Goal: Transaction & Acquisition: Purchase product/service

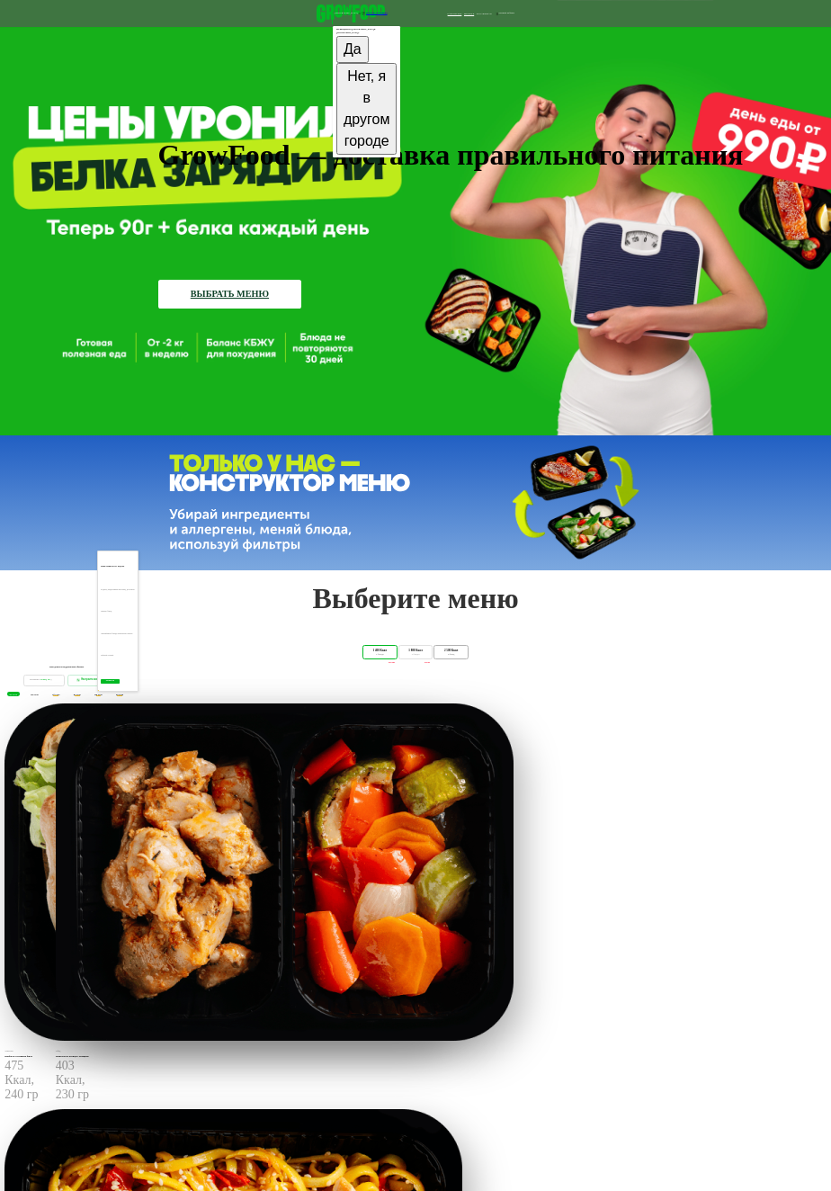
click at [465, 653] on div "2 500 Ккал" at bounding box center [451, 651] width 27 height 4
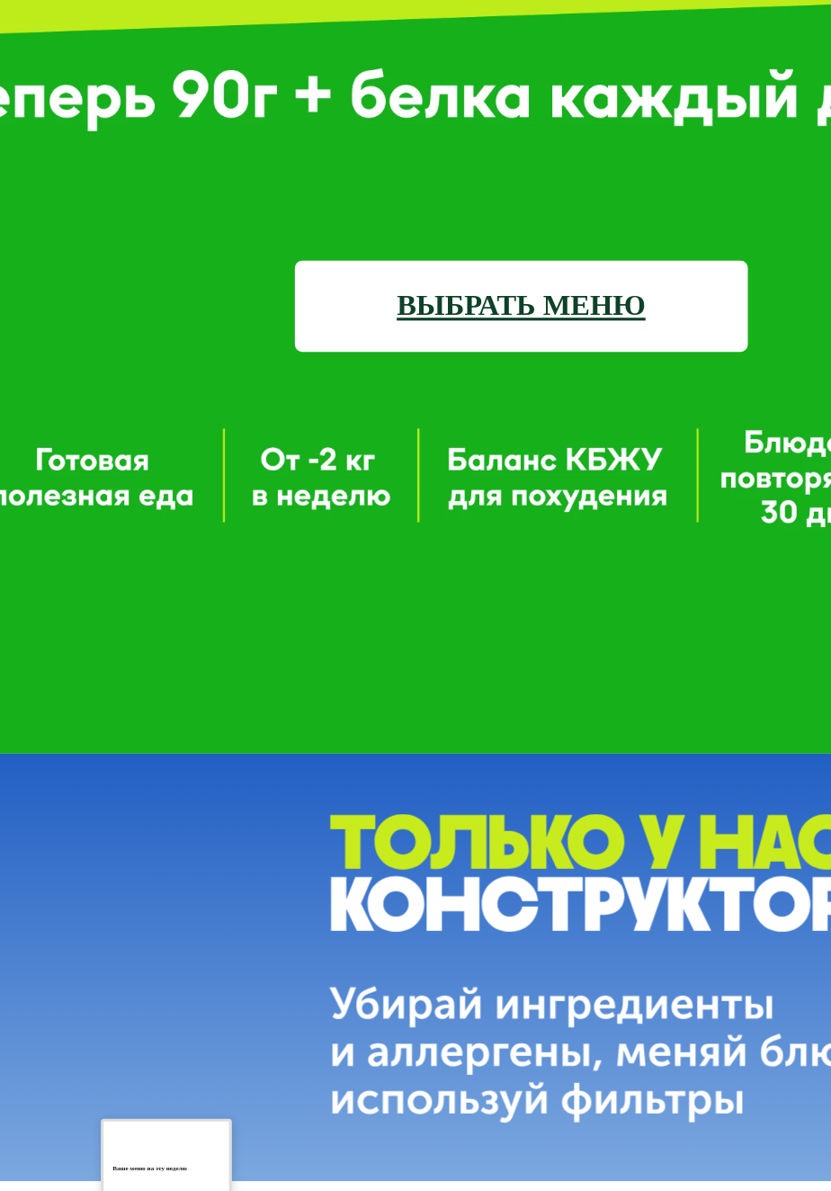
click at [154, 377] on div "GrowFood — доставка правильного питания ВЫБРАТЬ МЕНЮ" at bounding box center [415, 217] width 831 height 435
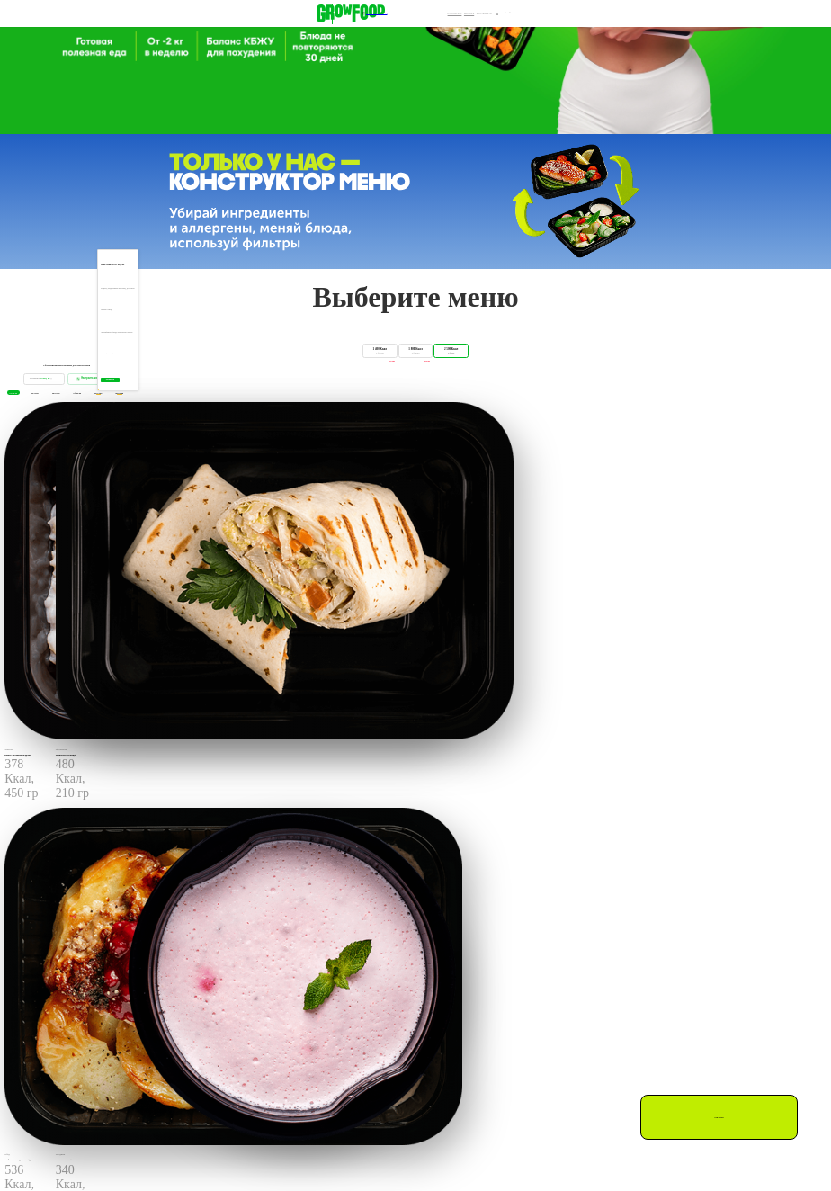
scroll to position [306, 0]
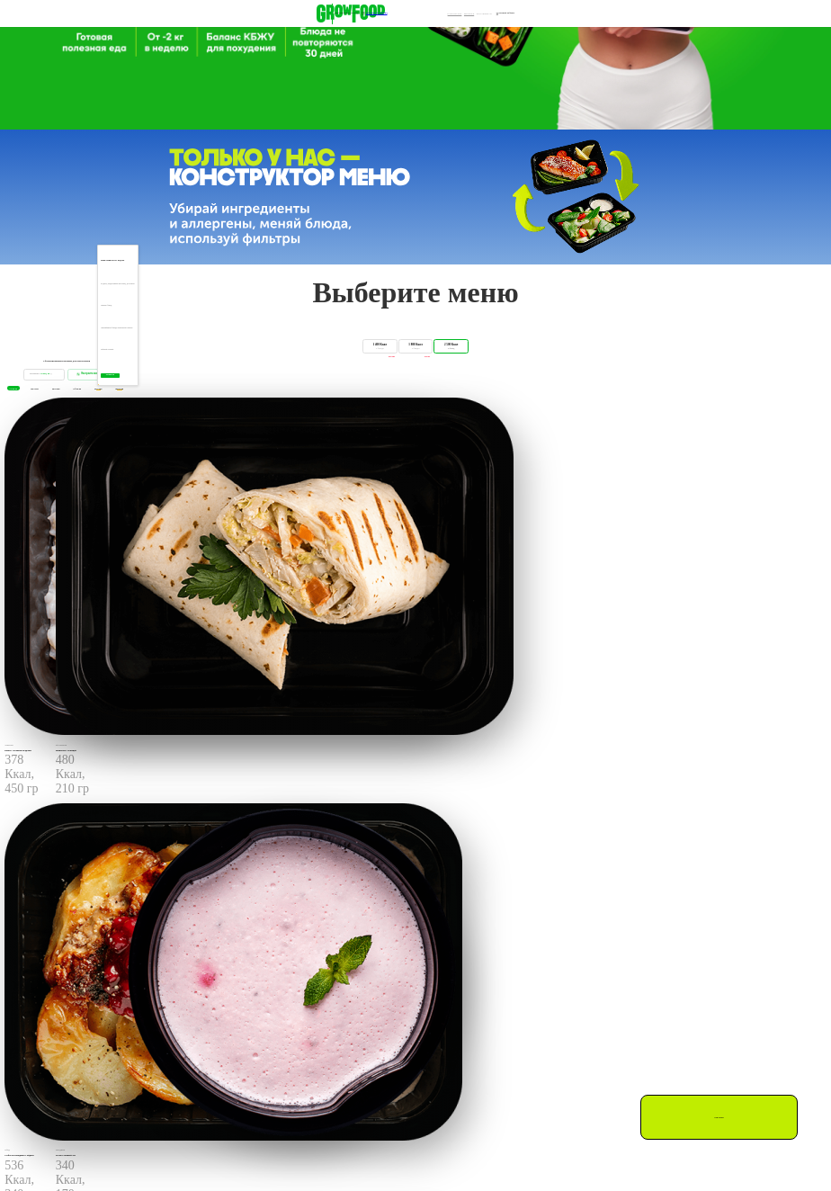
click at [38, 389] on span "чт 21.08" at bounding box center [34, 389] width 7 height 2
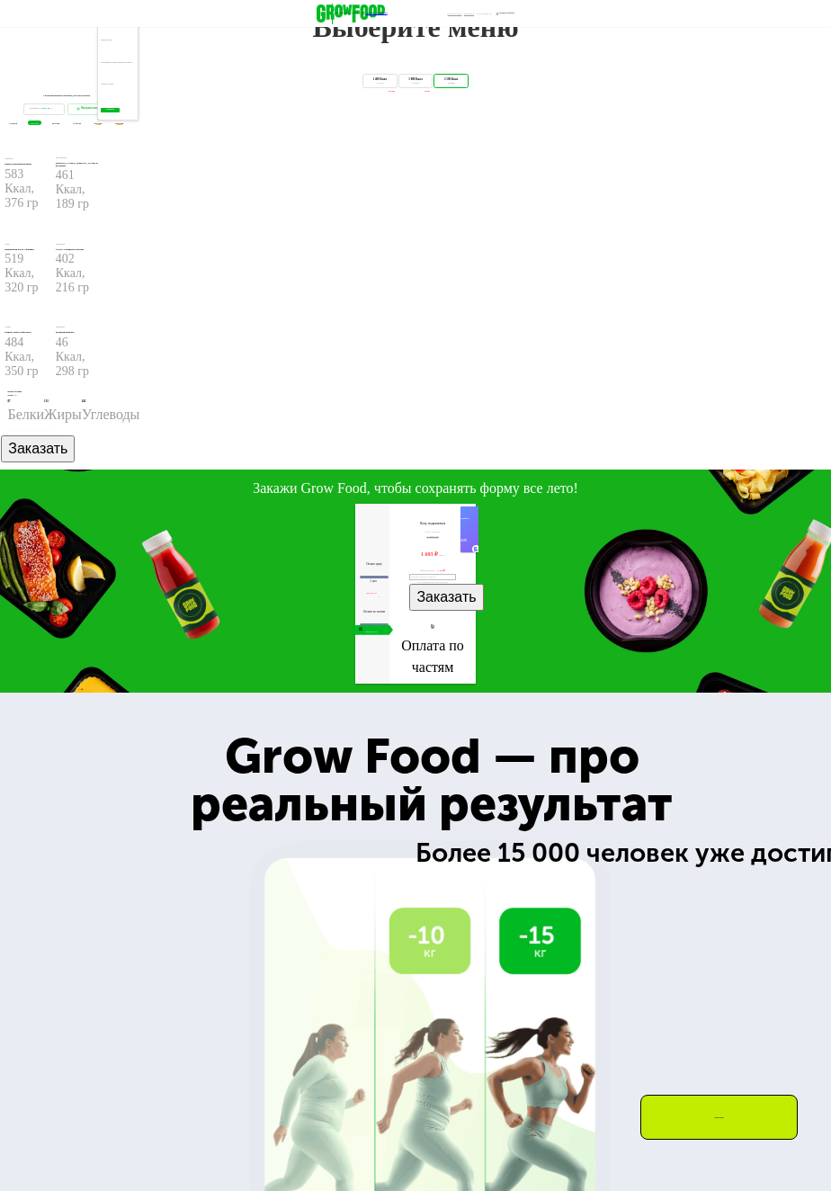
scroll to position [573, 0]
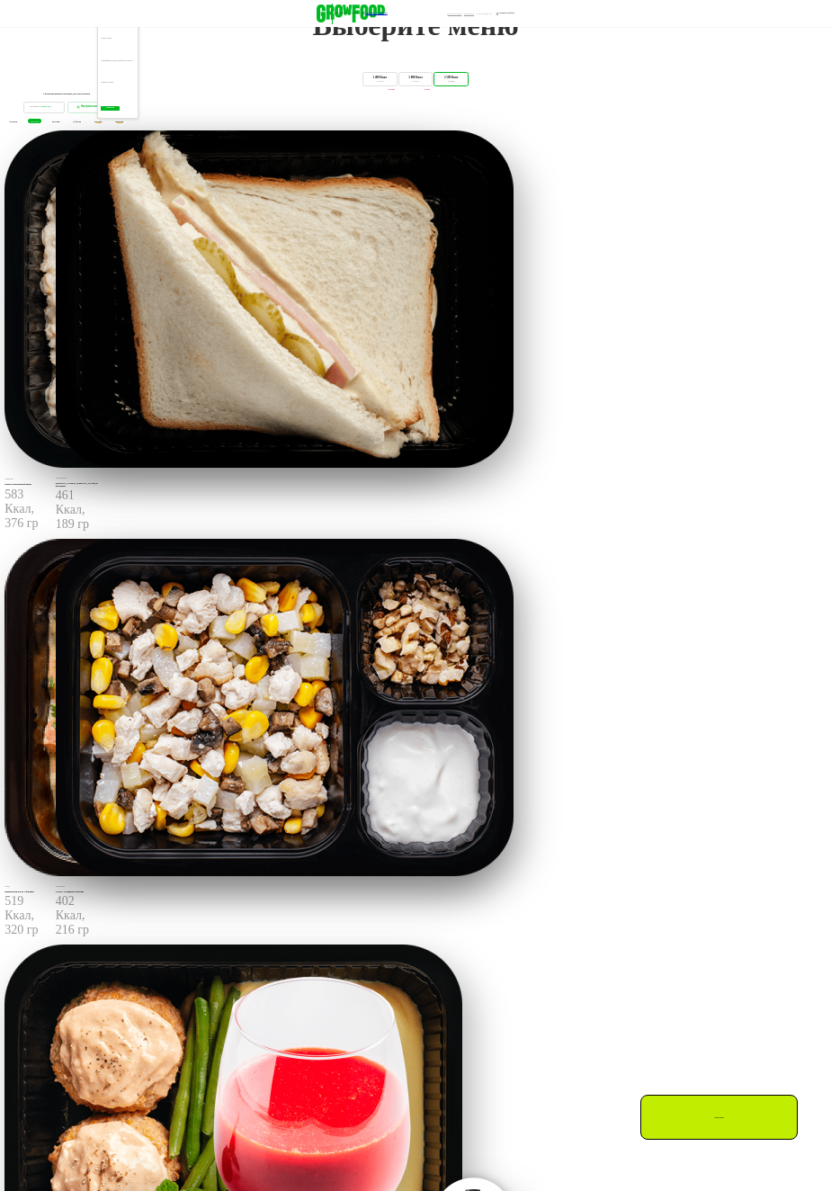
click at [59, 122] on span "пт 22.08" at bounding box center [55, 122] width 7 height 2
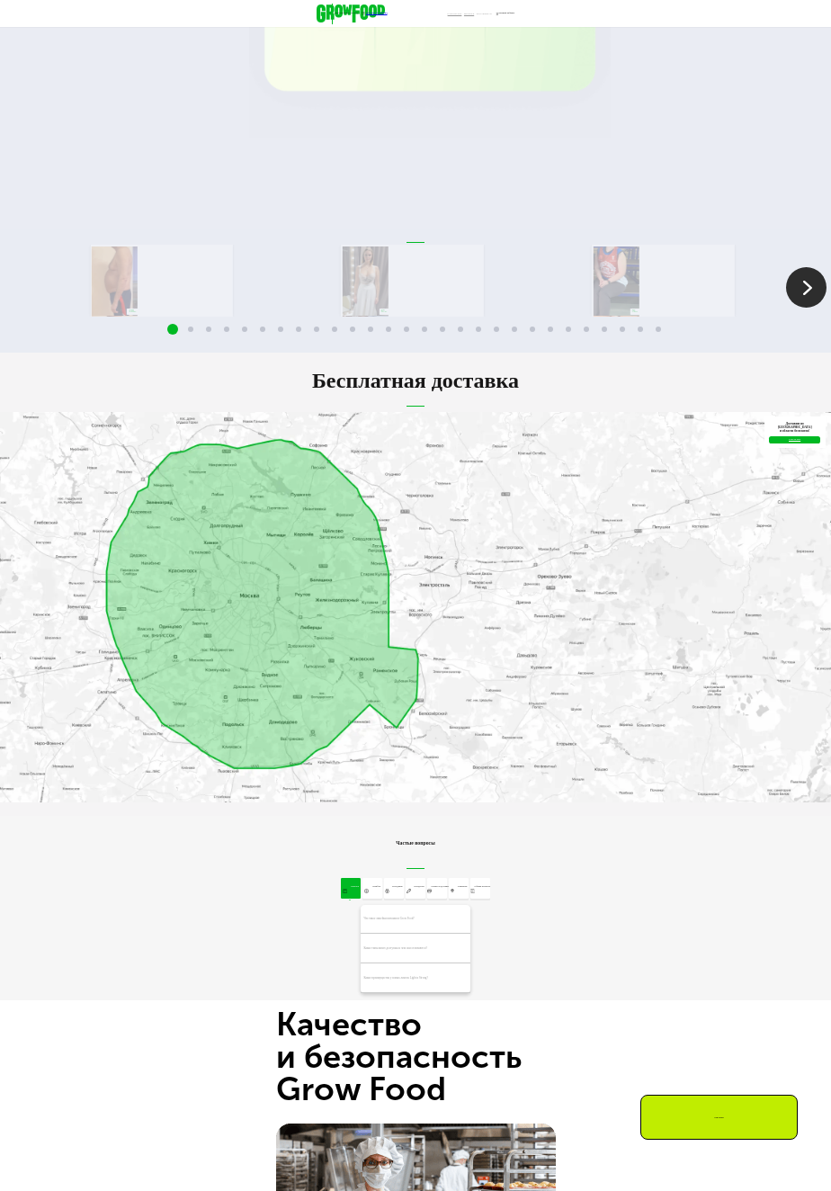
scroll to position [1835, 0]
